Goal: Information Seeking & Learning: Learn about a topic

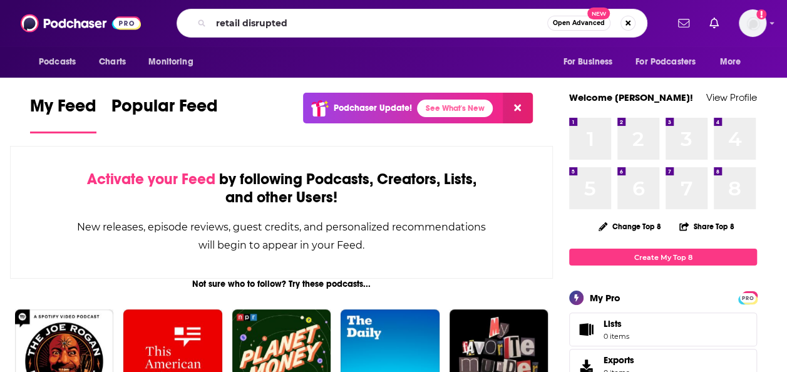
type input "retail disrupted"
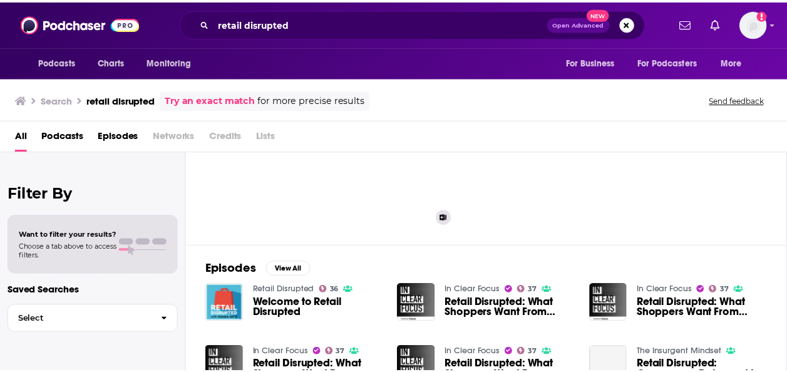
scroll to position [95, 0]
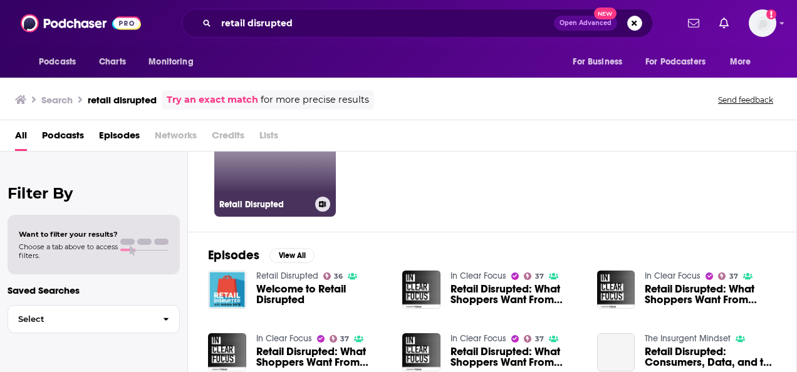
click at [300, 190] on link "36 Retail Disrupted" at bounding box center [275, 156] width 122 height 122
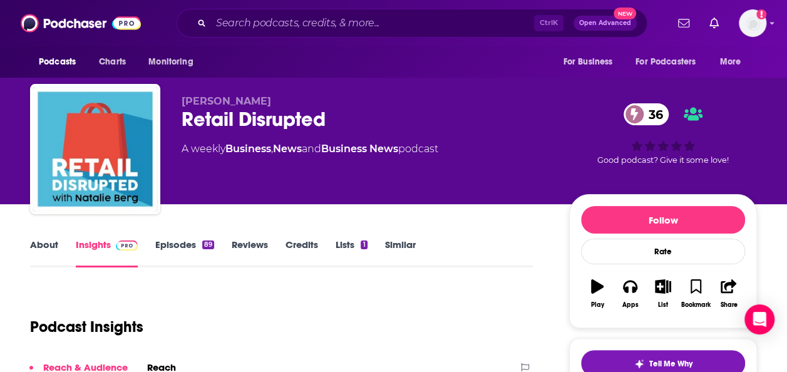
click at [57, 245] on link "About" at bounding box center [44, 253] width 28 height 29
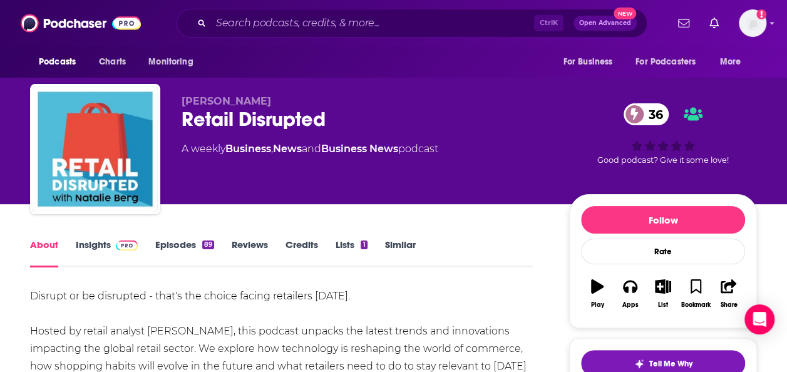
click at [198, 248] on link "Episodes 89" at bounding box center [184, 253] width 59 height 29
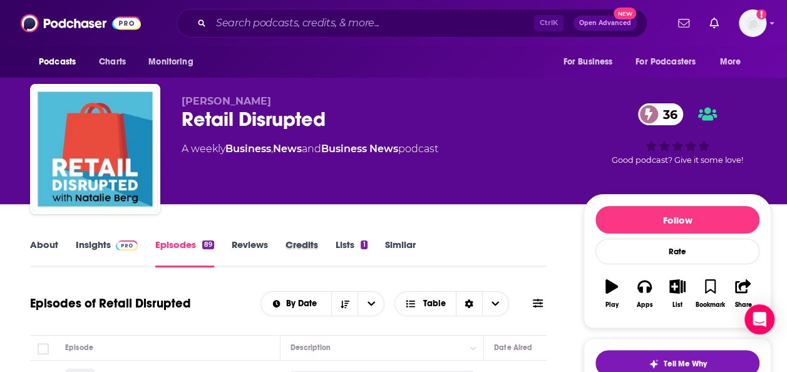
click at [335, 242] on div "Credits" at bounding box center [311, 253] width 50 height 29
click at [407, 244] on link "Similar" at bounding box center [400, 253] width 31 height 29
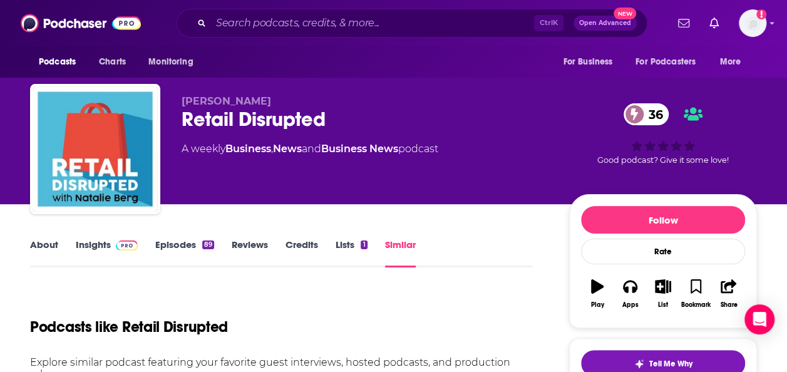
click at [353, 244] on link "Lists 1" at bounding box center [351, 253] width 31 height 29
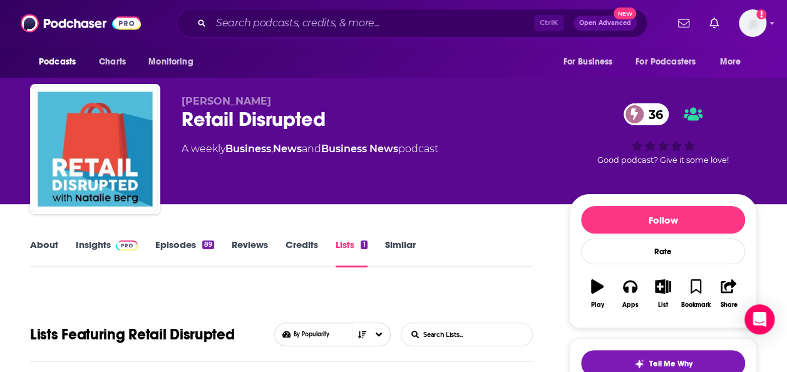
click at [48, 244] on link "About" at bounding box center [44, 253] width 28 height 29
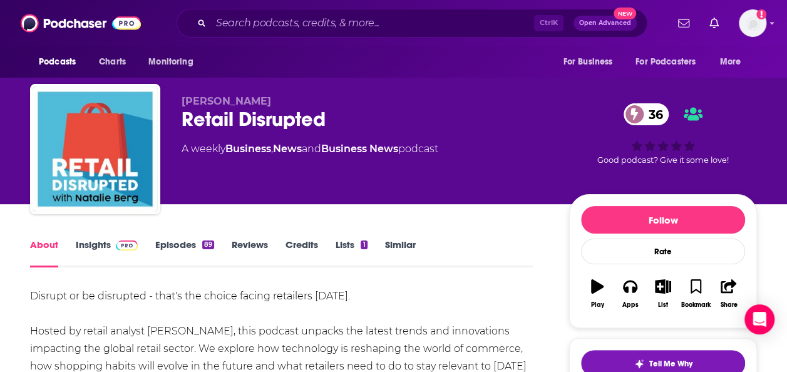
click at [108, 247] on link "Insights" at bounding box center [107, 253] width 62 height 29
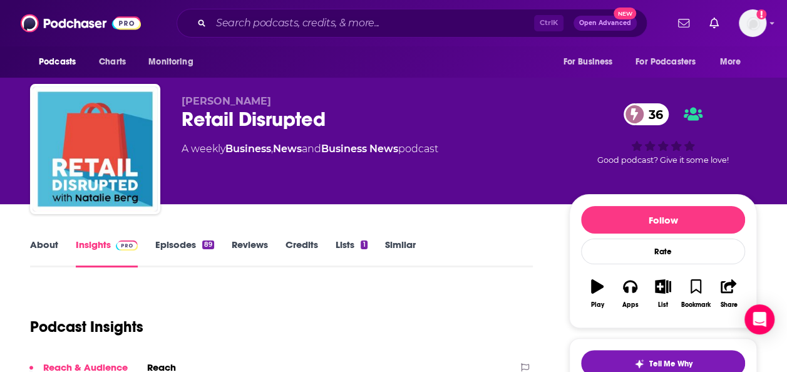
click at [179, 244] on link "Episodes 89" at bounding box center [184, 253] width 59 height 29
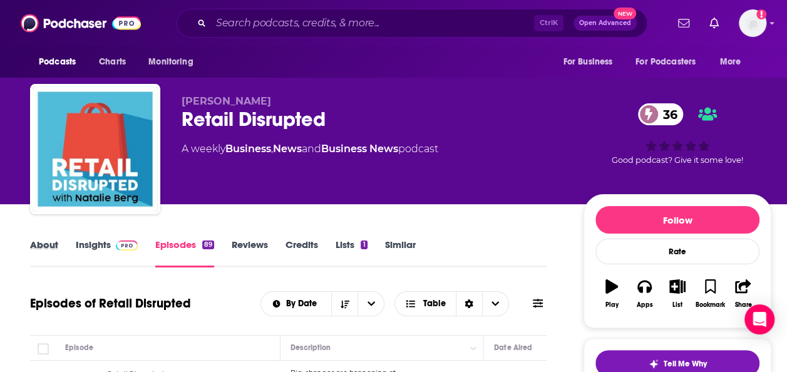
click at [64, 245] on div "About" at bounding box center [53, 253] width 46 height 29
click at [98, 242] on link "Insights" at bounding box center [107, 253] width 62 height 29
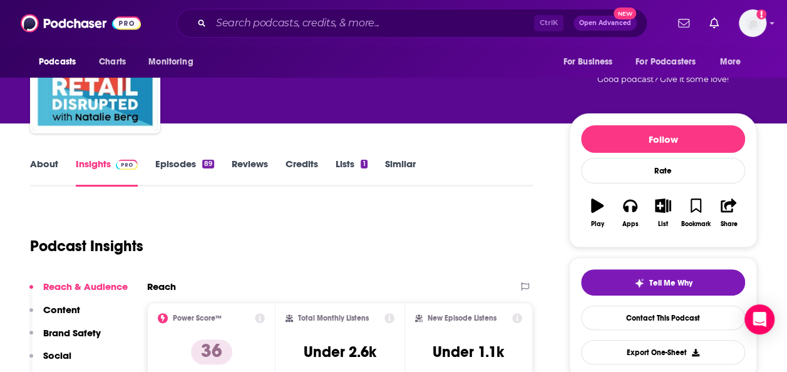
scroll to position [80, 0]
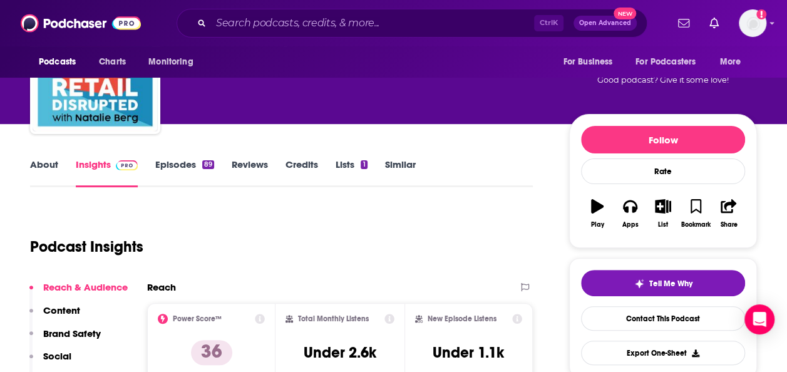
click at [343, 165] on link "Lists 1" at bounding box center [351, 172] width 31 height 29
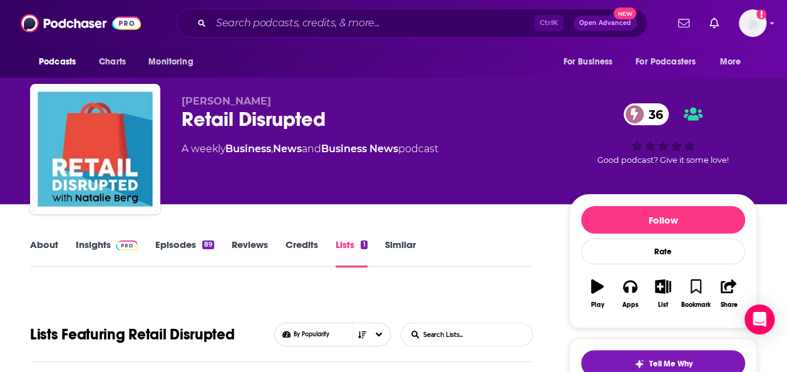
click at [397, 254] on link "Similar" at bounding box center [400, 253] width 31 height 29
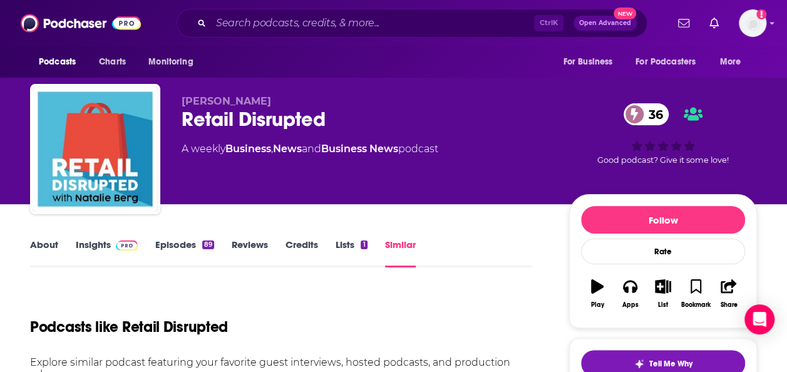
click at [355, 241] on link "Lists 1" at bounding box center [351, 253] width 31 height 29
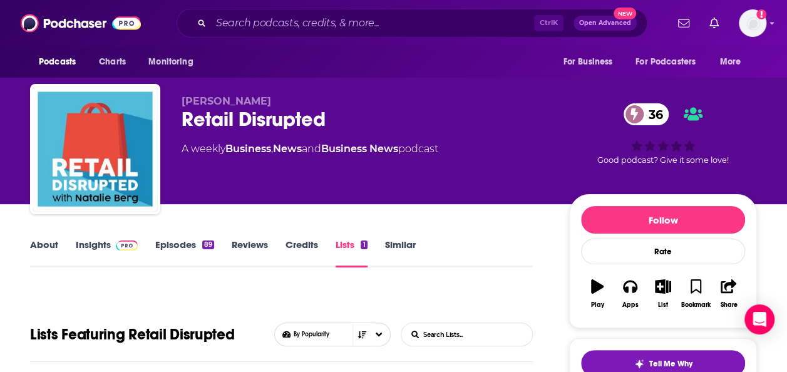
click at [194, 245] on link "Episodes 89" at bounding box center [184, 253] width 59 height 29
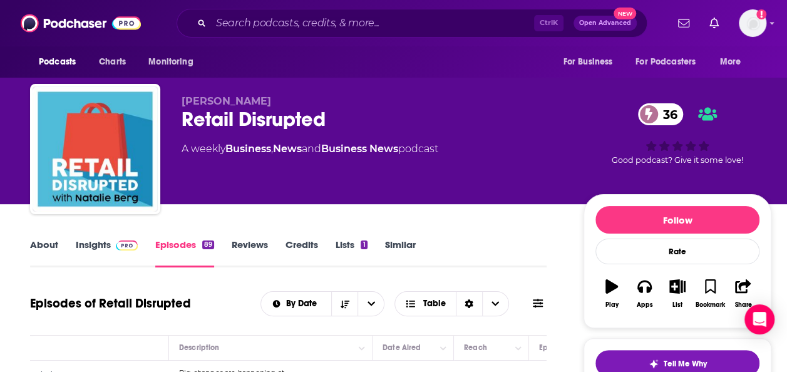
click at [40, 240] on link "About" at bounding box center [44, 253] width 28 height 29
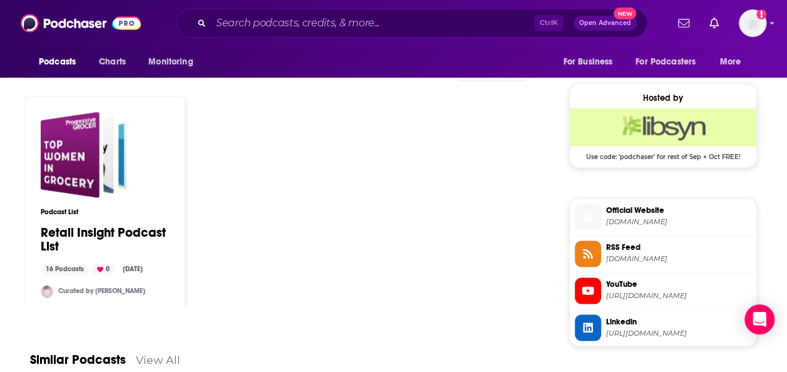
scroll to position [880, 0]
